Goal: Task Accomplishment & Management: Manage account settings

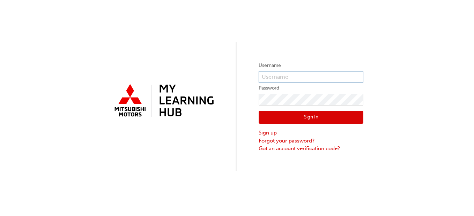
type input "0005770518"
click at [281, 117] on button "Sign In" at bounding box center [311, 117] width 105 height 13
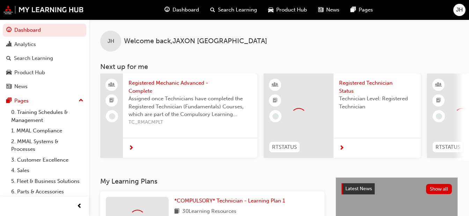
click at [458, 10] on span "JH" at bounding box center [459, 10] width 7 height 8
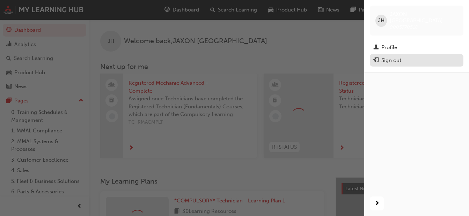
click at [392, 57] on div "Sign out" at bounding box center [391, 61] width 20 height 8
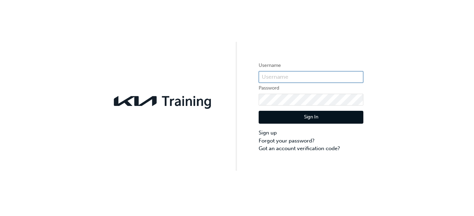
type input "KAU87321D7"
click at [328, 116] on button "Sign In" at bounding box center [311, 117] width 105 height 13
